Goal: Information Seeking & Learning: Learn about a topic

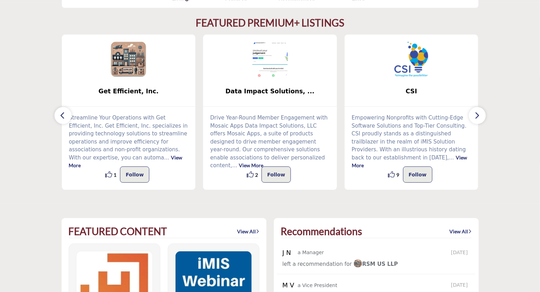
scroll to position [212, 0]
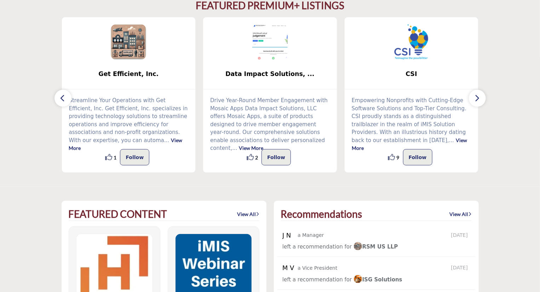
click at [480, 96] on button "button" at bounding box center [477, 98] width 17 height 17
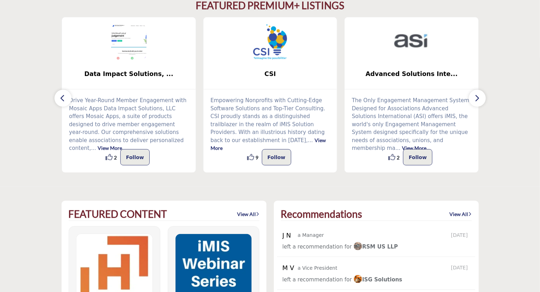
click at [480, 96] on button "button" at bounding box center [477, 98] width 17 height 17
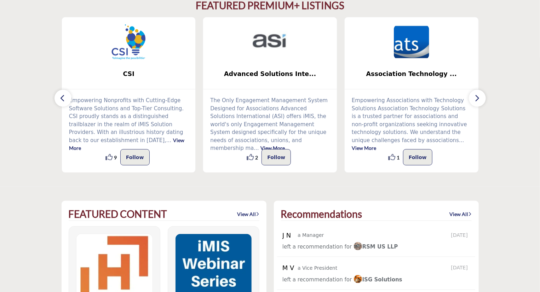
click at [480, 97] on button "button" at bounding box center [477, 98] width 17 height 17
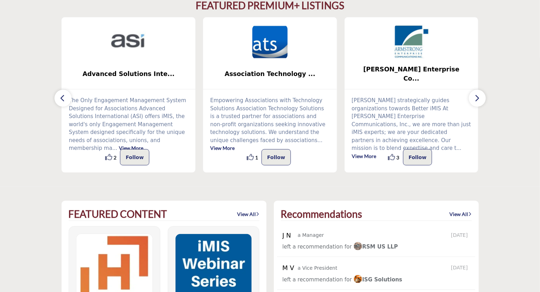
click at [480, 97] on button "button" at bounding box center [477, 98] width 17 height 17
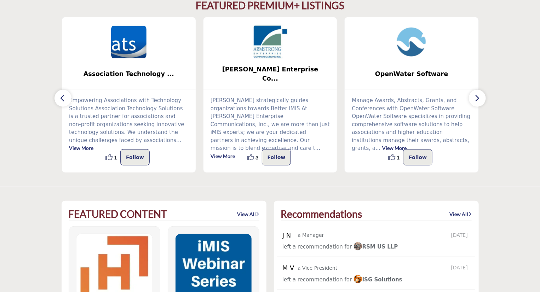
click at [480, 97] on button "button" at bounding box center [477, 98] width 17 height 17
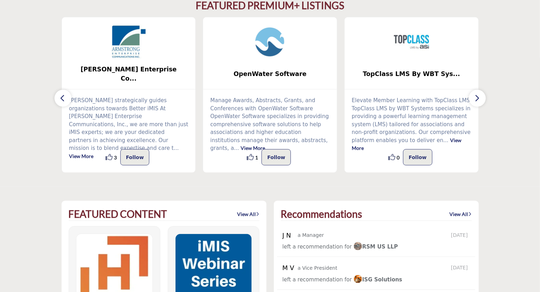
click at [480, 97] on button "button" at bounding box center [477, 98] width 17 height 17
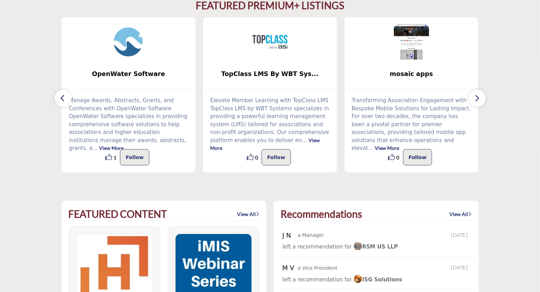
click at [480, 97] on button "button" at bounding box center [477, 98] width 17 height 17
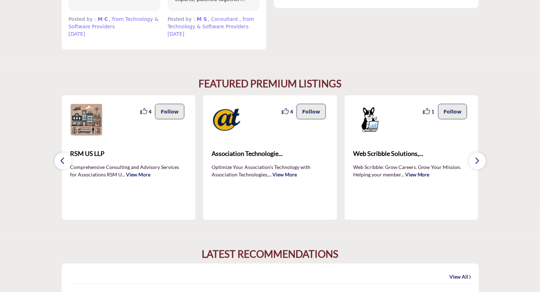
scroll to position [637, 0]
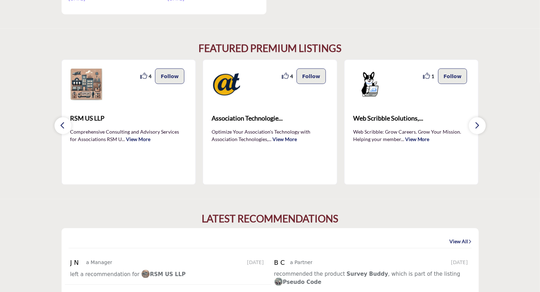
click at [478, 126] on icon "button" at bounding box center [478, 125] width 6 height 9
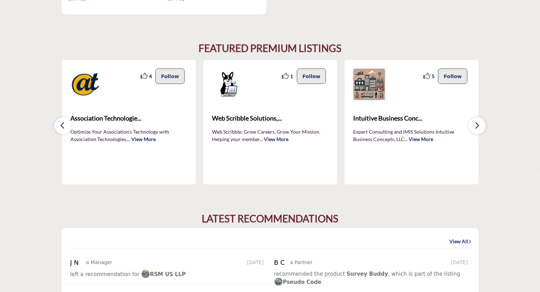
click at [478, 126] on icon "button" at bounding box center [478, 125] width 6 height 9
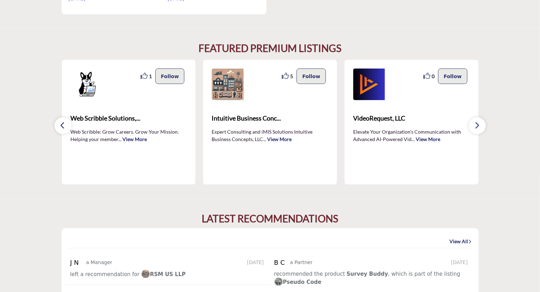
click at [478, 126] on icon "button" at bounding box center [478, 125] width 6 height 9
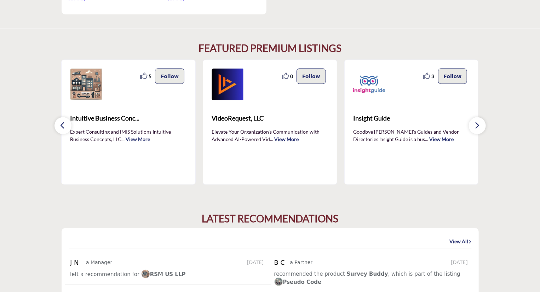
click at [478, 126] on icon "button" at bounding box center [478, 125] width 6 height 9
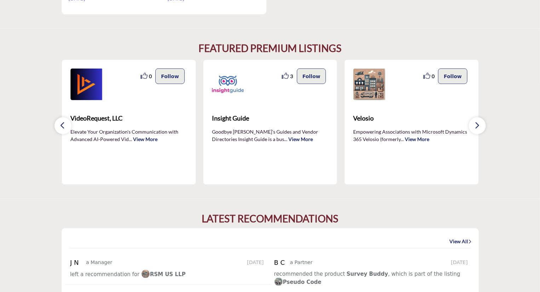
click at [478, 126] on icon "button" at bounding box center [478, 125] width 6 height 9
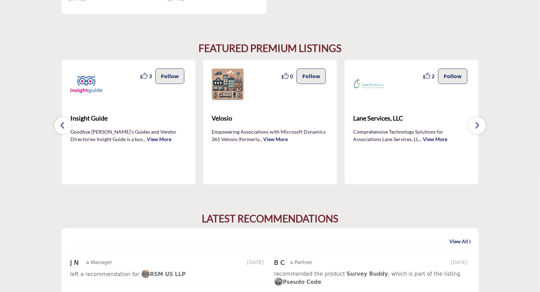
click at [478, 126] on icon "button" at bounding box center [478, 125] width 6 height 9
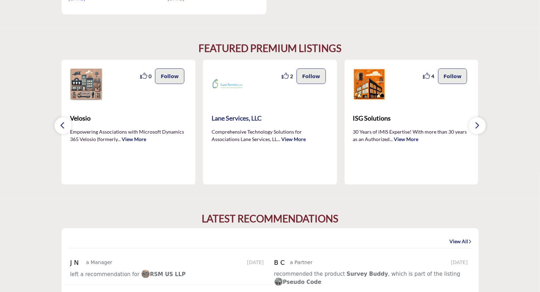
click at [266, 121] on span "Lane Services, LLC" at bounding box center [270, 119] width 117 height 10
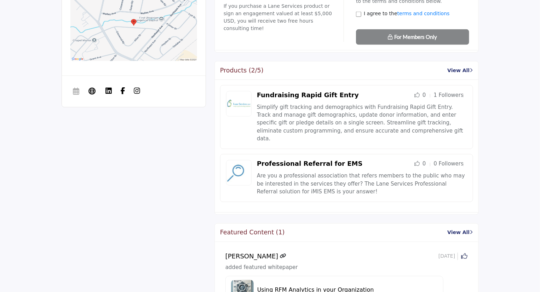
scroll to position [602, 0]
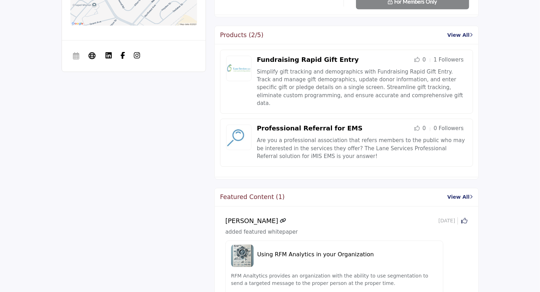
click at [461, 35] on link "View All" at bounding box center [460, 35] width 25 height 7
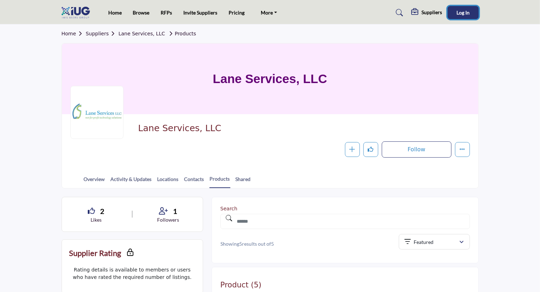
click at [466, 12] on span "Log In" at bounding box center [463, 13] width 13 height 6
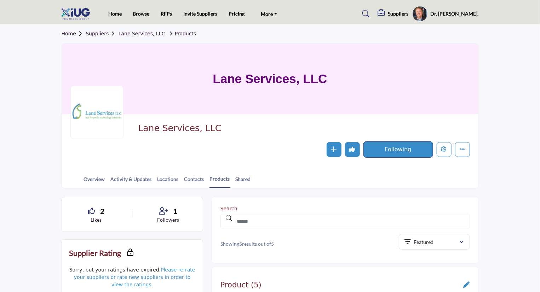
click at [472, 13] on h5 "Dr. Robert Lane," at bounding box center [455, 13] width 48 height 7
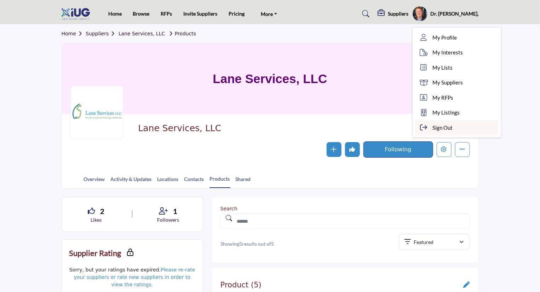
click at [453, 129] on span "Sign Out" at bounding box center [443, 128] width 20 height 8
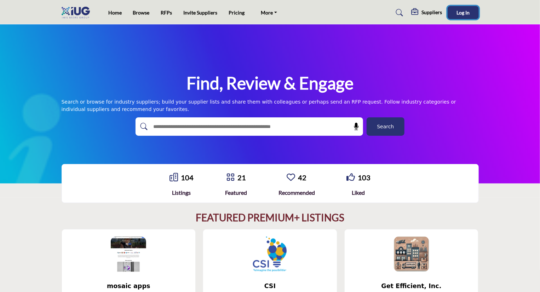
click at [464, 13] on span "Log In" at bounding box center [463, 13] width 13 height 6
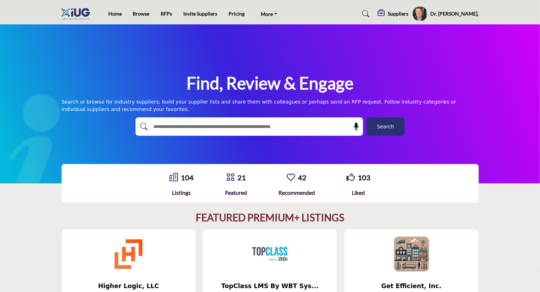
click at [457, 14] on h5 "Dr. Robert Lane," at bounding box center [455, 13] width 48 height 7
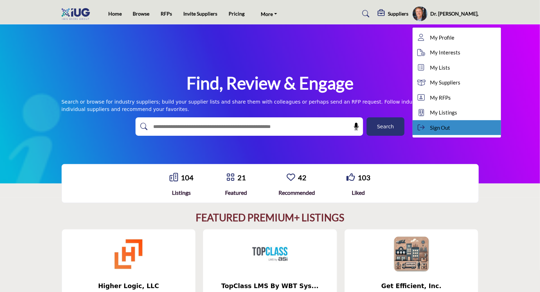
click at [449, 125] on span "Sign Out" at bounding box center [441, 128] width 20 height 8
